Goal: Task Accomplishment & Management: Complete application form

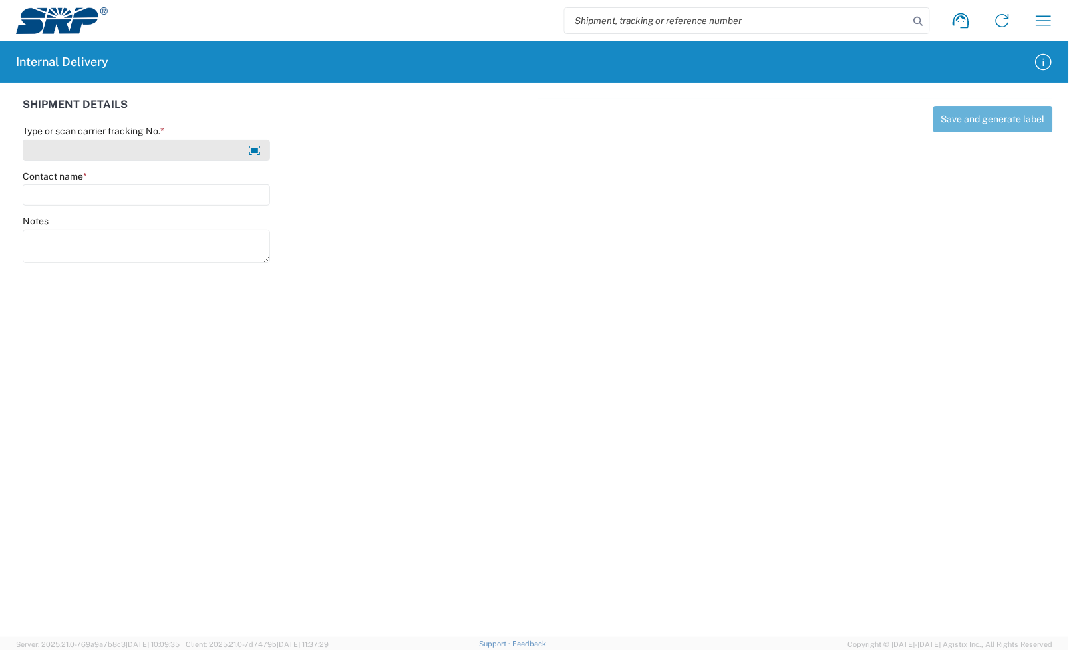
click at [112, 148] on input "Type or scan carrier tracking No. *" at bounding box center [146, 150] width 247 height 21
click at [158, 154] on input "Type or scan carrier tracking No. *" at bounding box center [146, 150] width 247 height 21
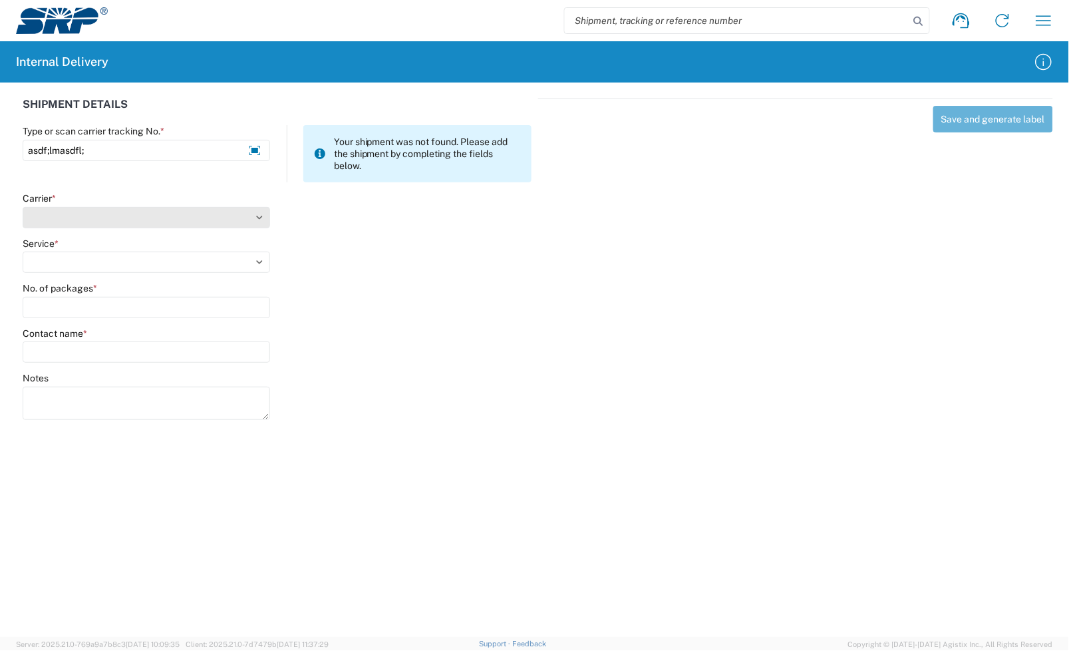
type input "asdf;lmasdfl;"
click at [67, 214] on select "Carrier *" at bounding box center [146, 217] width 247 height 21
select select "22933"
click at [23, 207] on select "Select AcctPay Amazon Logistics ATI Trucking BC Dimerco Logistics Empire Southw…" at bounding box center [146, 217] width 247 height 21
click at [72, 263] on select "Select Ground Inter-Office" at bounding box center [146, 261] width 247 height 21
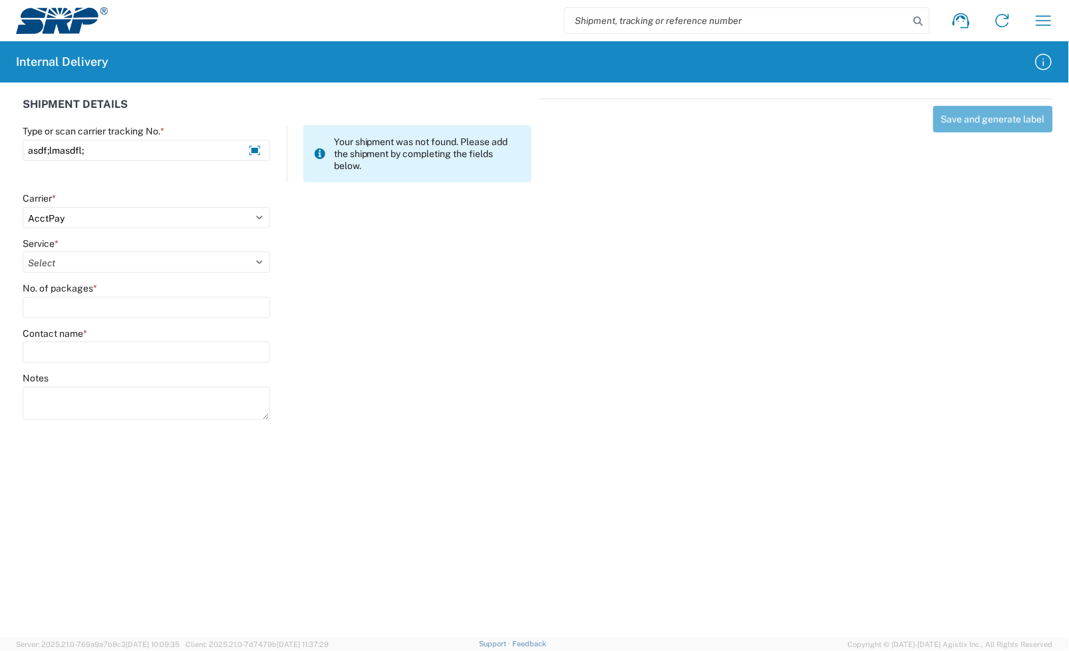
select select "42403"
click at [23, 251] on select "Select Ground Inter-Office" at bounding box center [146, 261] width 247 height 21
click at [78, 307] on input "No. of packages *" at bounding box center [146, 307] width 247 height 21
type input "1"
click at [129, 532] on agx-forms-host "Shipment request Shipment tracking Internal delivery Transit update My profile …" at bounding box center [534, 325] width 1069 height 651
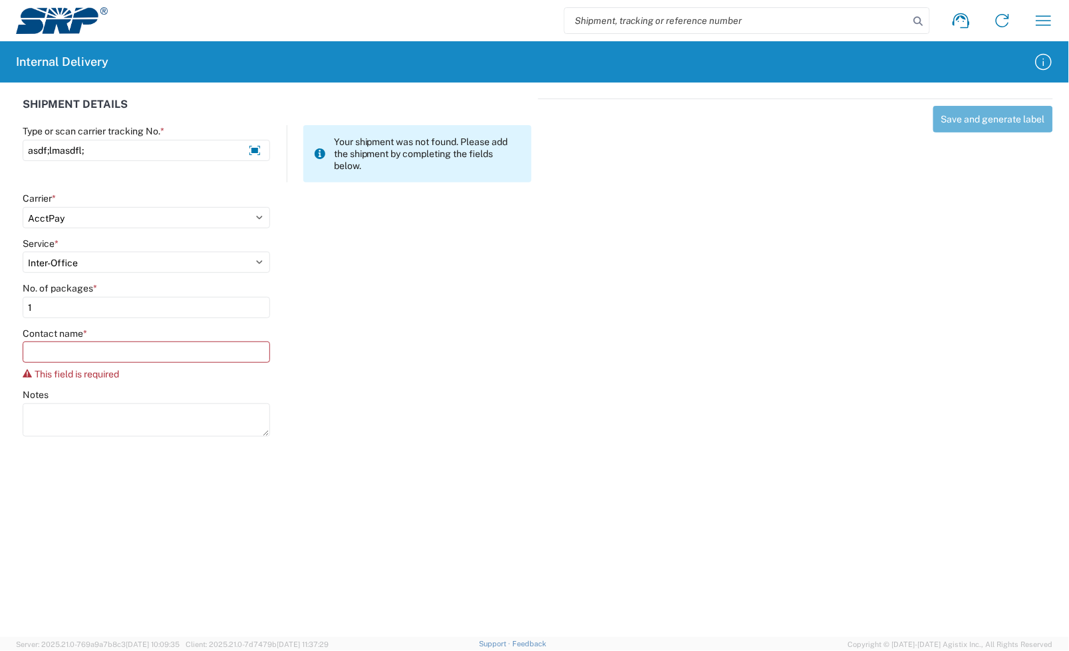
click at [74, 501] on agx-forms-host "Shipment request Shipment tracking Internal delivery Transit update My profile …" at bounding box center [534, 325] width 1069 height 651
